Goal: Check status

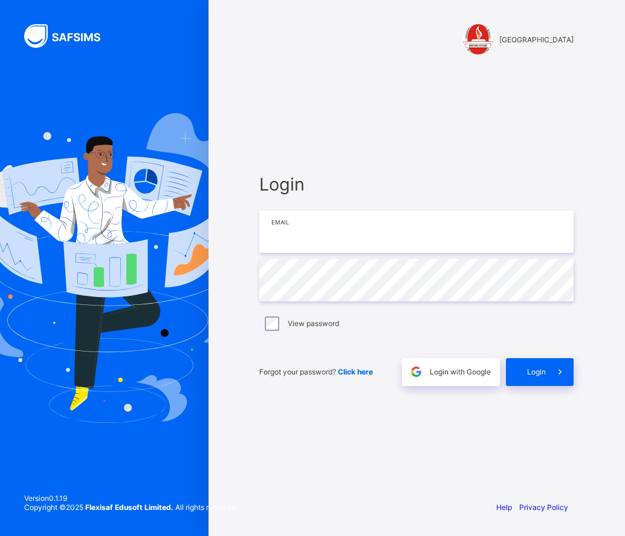
drag, startPoint x: 369, startPoint y: 236, endPoint x: 374, endPoint y: 242, distance: 7.7
click at [372, 240] on input "email" at bounding box center [416, 231] width 314 height 42
type input "**********"
drag, startPoint x: 434, startPoint y: 179, endPoint x: 484, endPoint y: 246, distance: 84.2
click at [438, 182] on span "Login" at bounding box center [416, 184] width 314 height 21
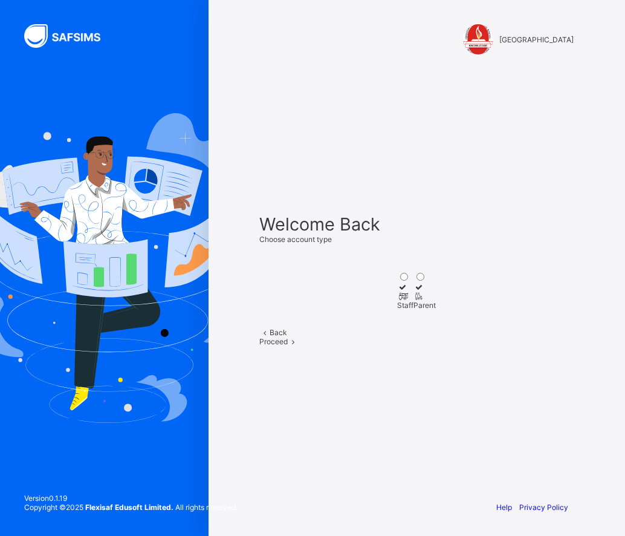
click at [397, 291] on div at bounding box center [405, 295] width 16 height 9
click at [288, 346] on span "Proceed" at bounding box center [273, 341] width 28 height 9
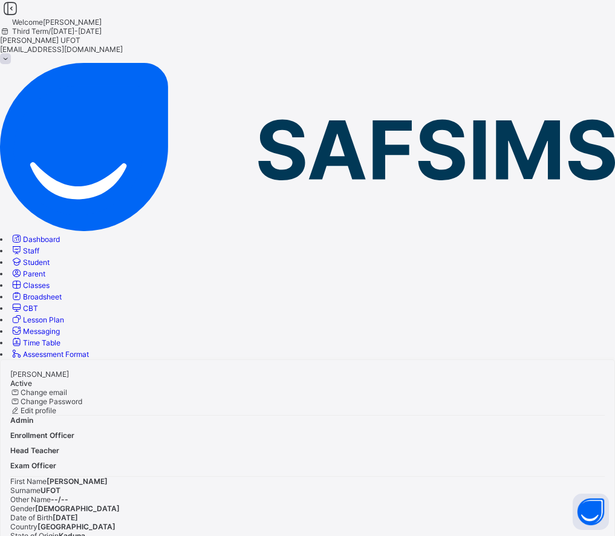
click at [62, 292] on span "Broadsheet" at bounding box center [42, 296] width 39 height 9
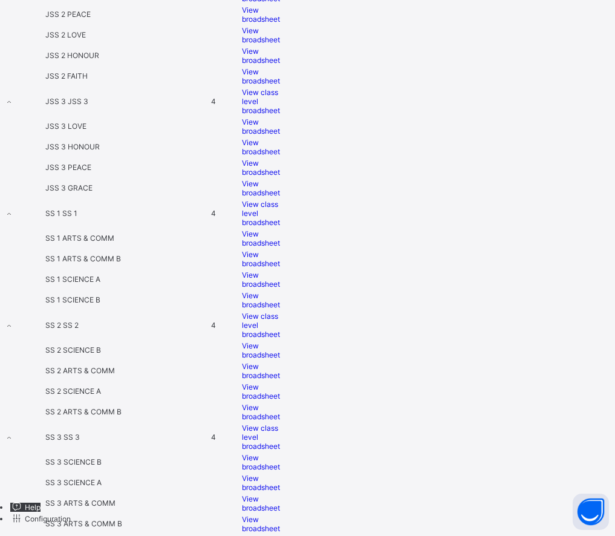
scroll to position [1625, 0]
click at [280, 403] on span "View broadsheet" at bounding box center [261, 412] width 38 height 18
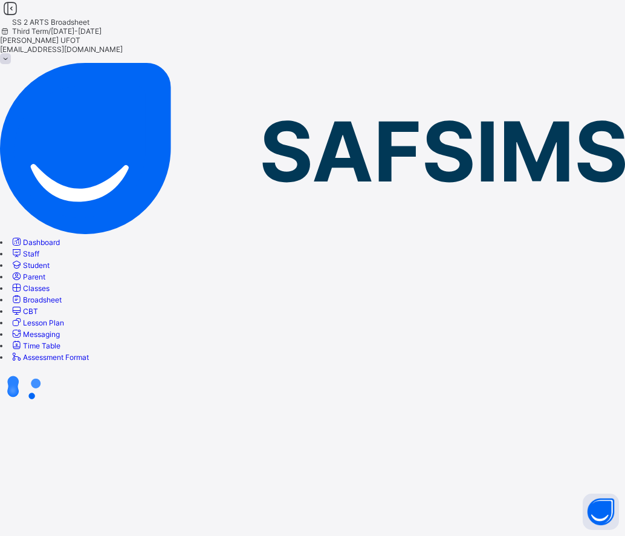
click at [308, 362] on div at bounding box center [312, 387] width 625 height 50
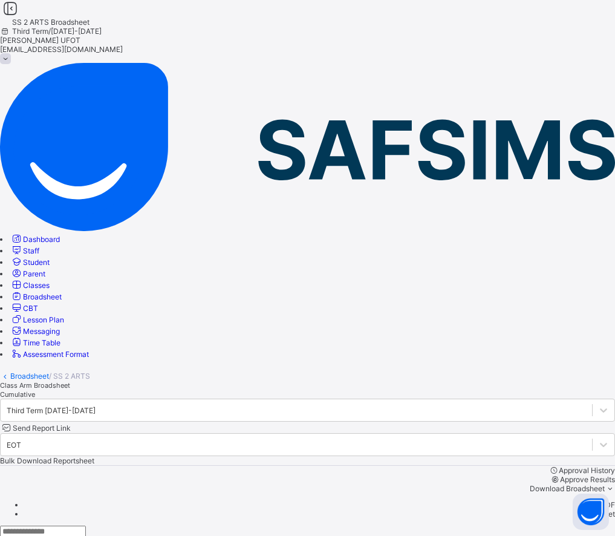
click at [35, 390] on span "Cumulative" at bounding box center [17, 394] width 35 height 8
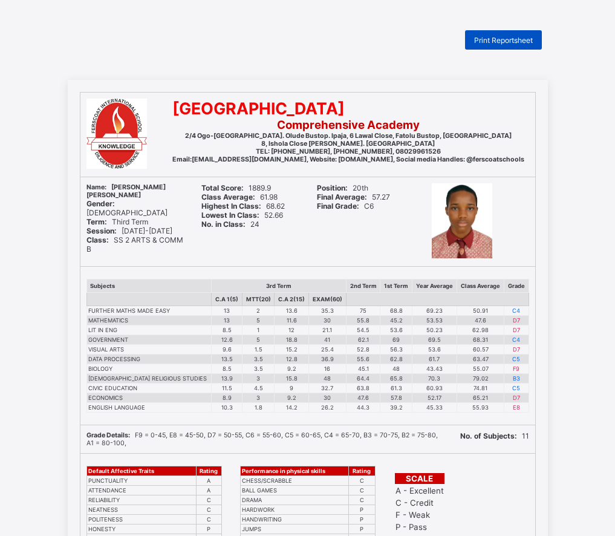
click at [481, 39] on span "Print Reportsheet" at bounding box center [503, 40] width 59 height 9
